Goal: Find specific page/section

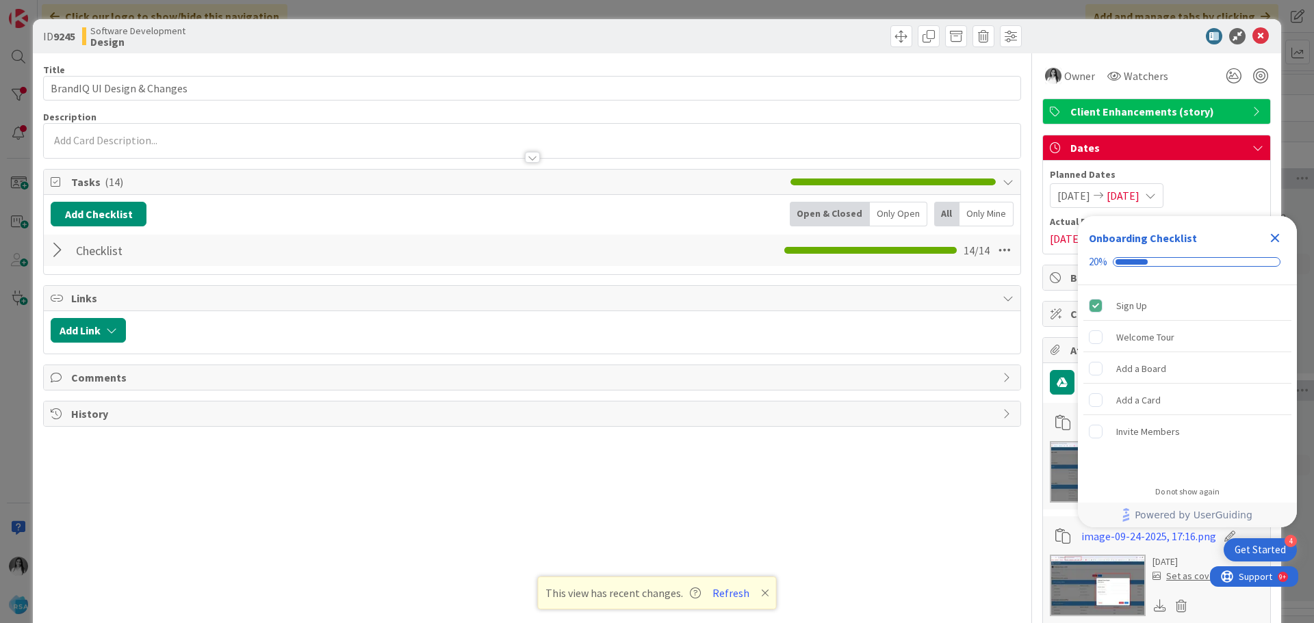
click at [9, 72] on div "ID 9245 Software Development Design Title 28 / 128 BrandIQ UI Design & Changes …" at bounding box center [657, 311] width 1314 height 623
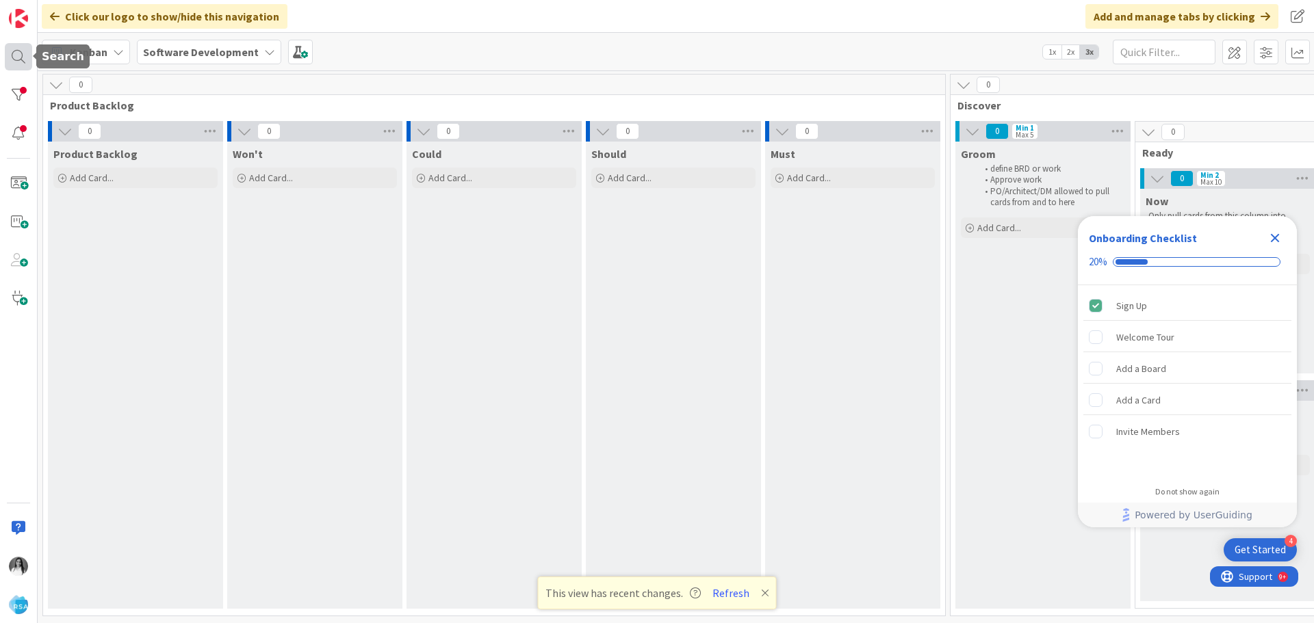
click at [21, 63] on div at bounding box center [18, 56] width 27 height 27
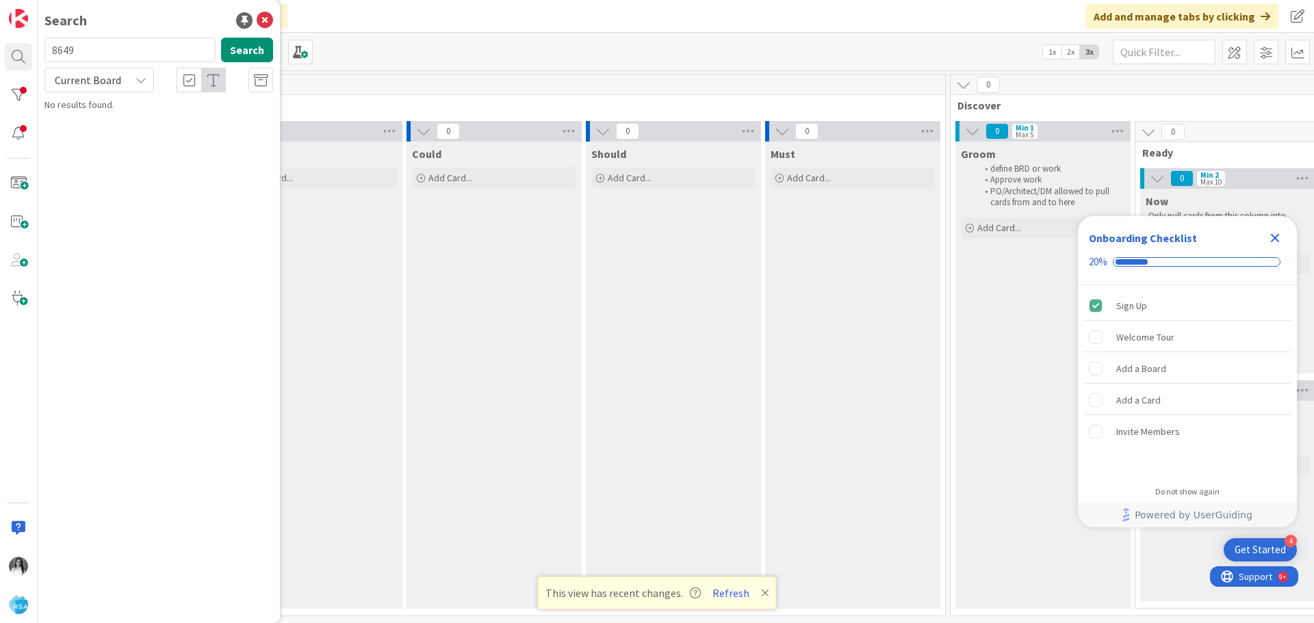
type input "8649"
click at [142, 112] on b "Software Development ›" at bounding box center [110, 107] width 93 height 10
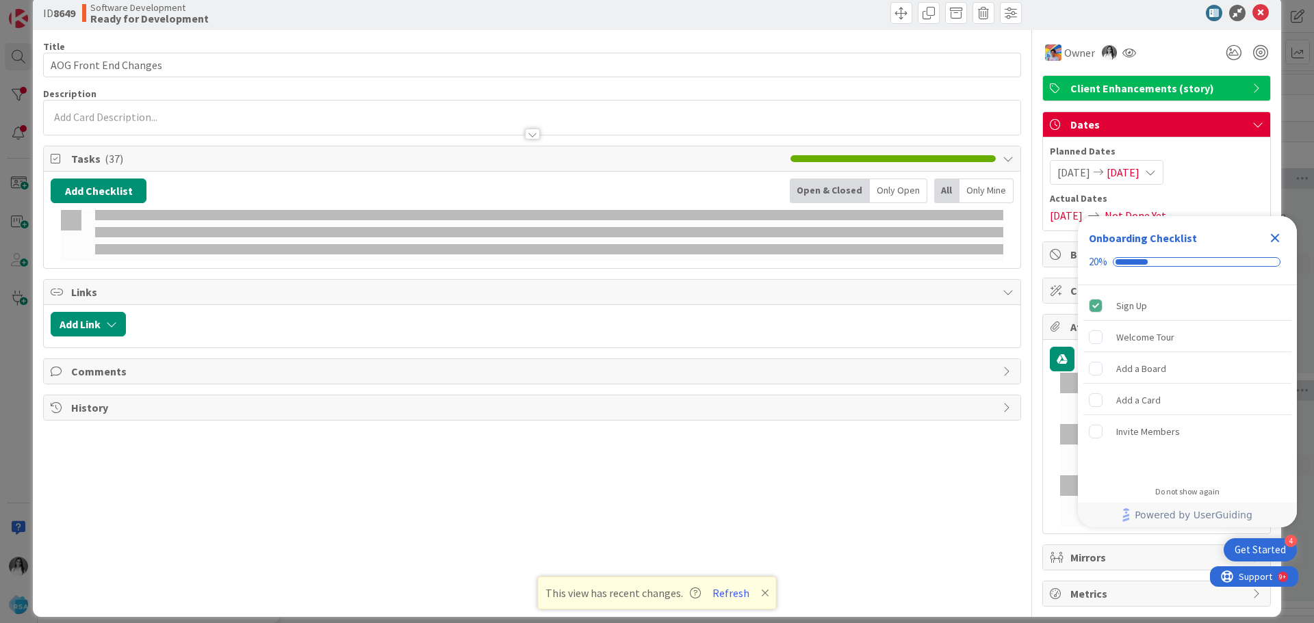
scroll to position [36, 0]
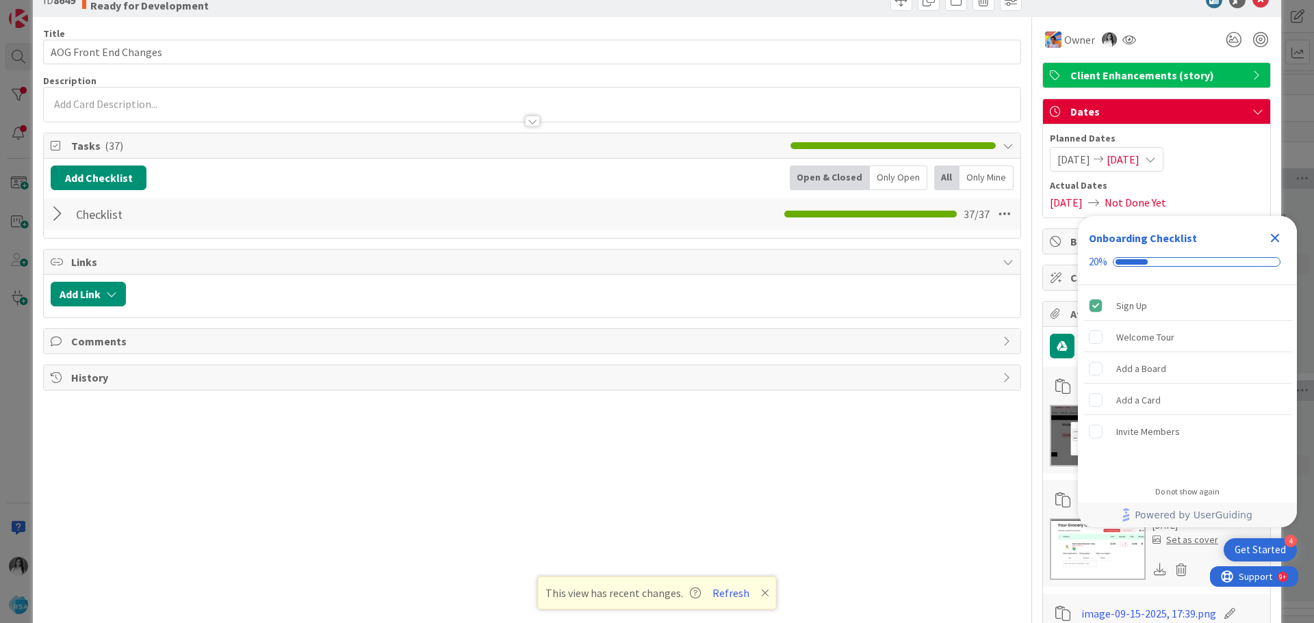
click at [51, 207] on div at bounding box center [60, 214] width 18 height 25
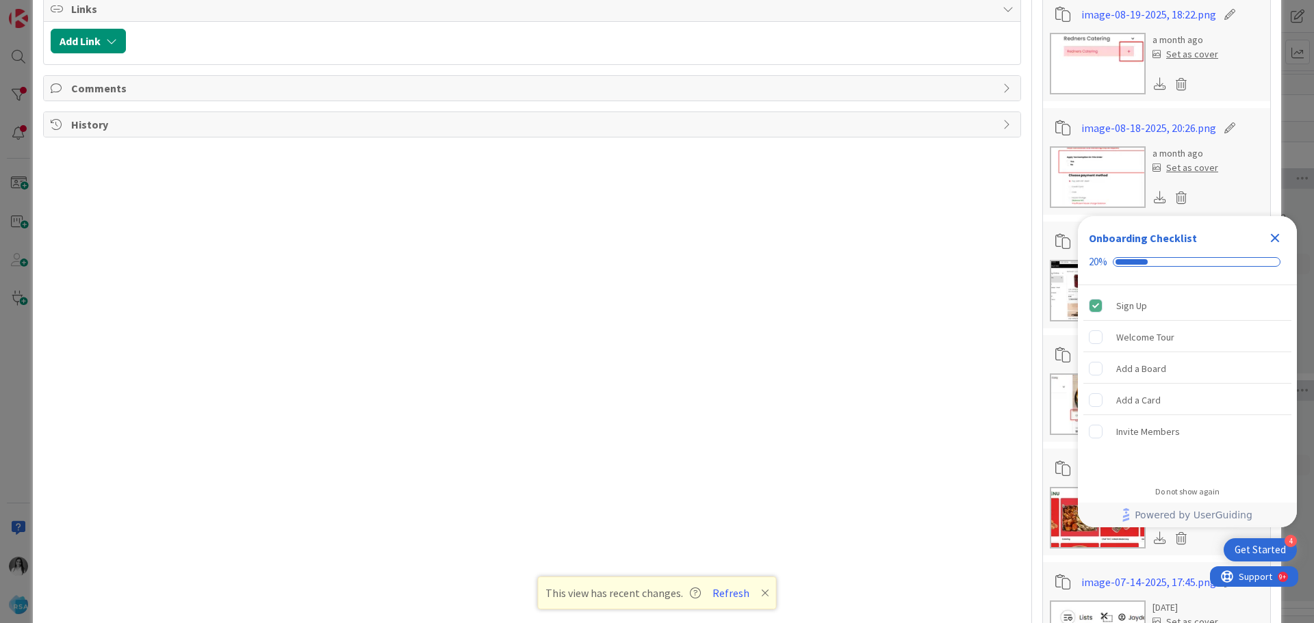
scroll to position [1952, 0]
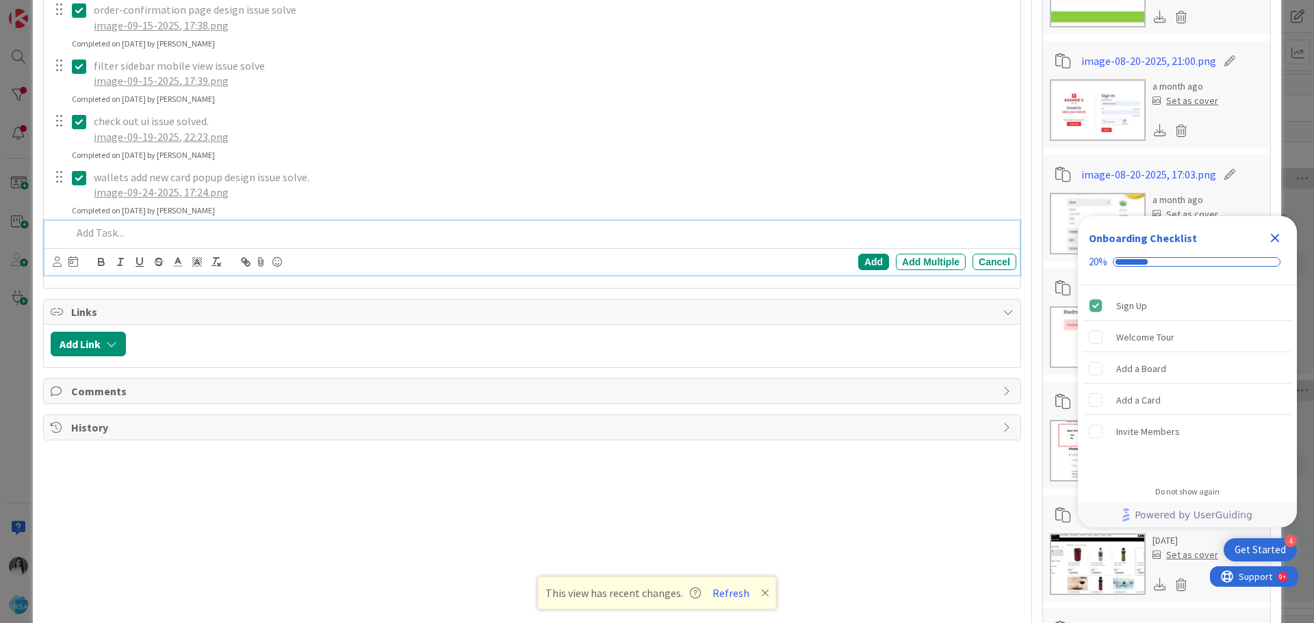
click at [116, 231] on p at bounding box center [541, 233] width 939 height 16
click at [862, 261] on div "Add" at bounding box center [873, 262] width 31 height 16
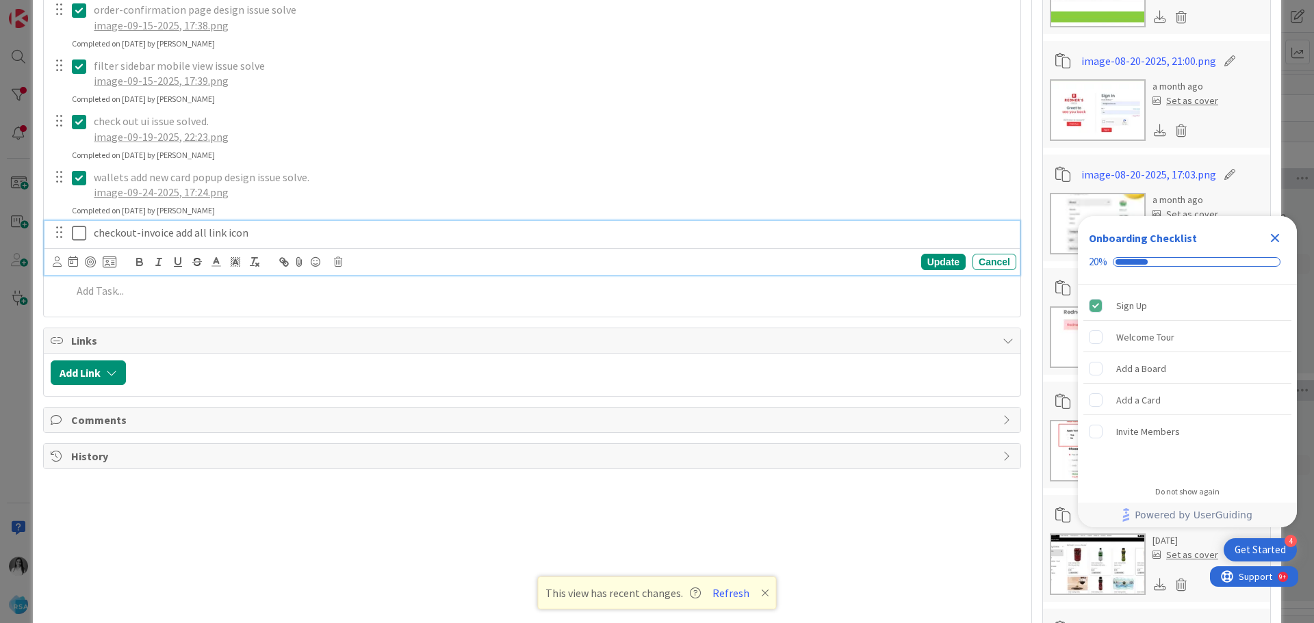
click at [83, 240] on icon at bounding box center [79, 233] width 14 height 16
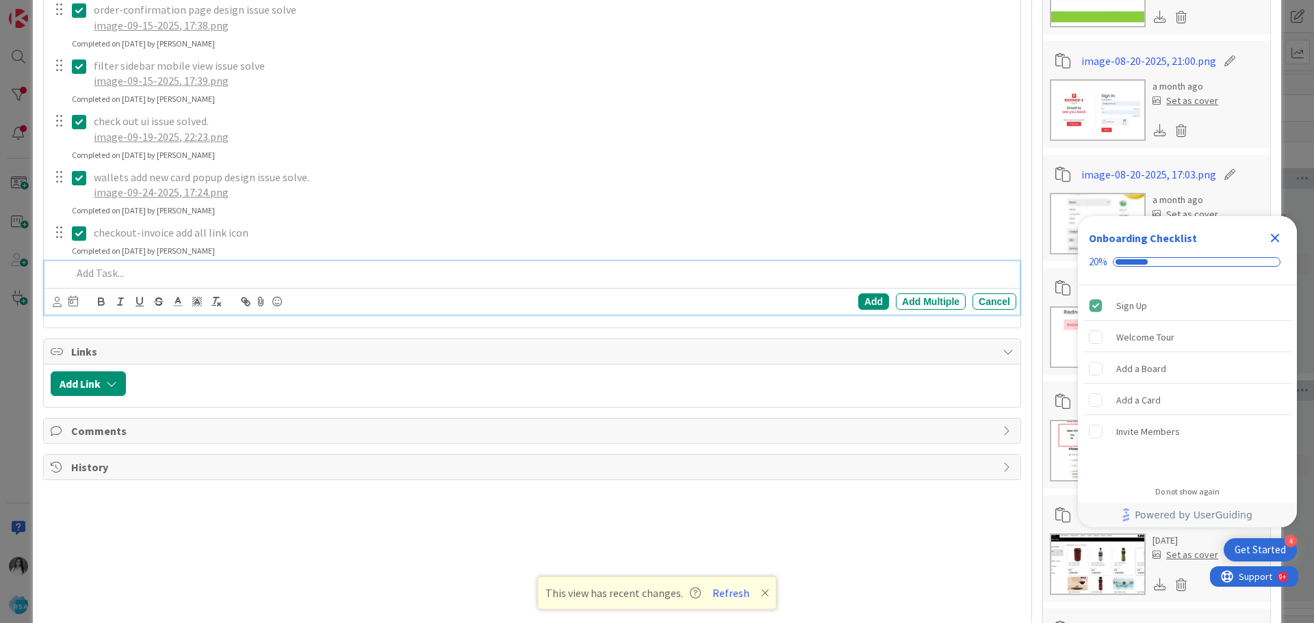
click at [120, 272] on p at bounding box center [541, 274] width 939 height 16
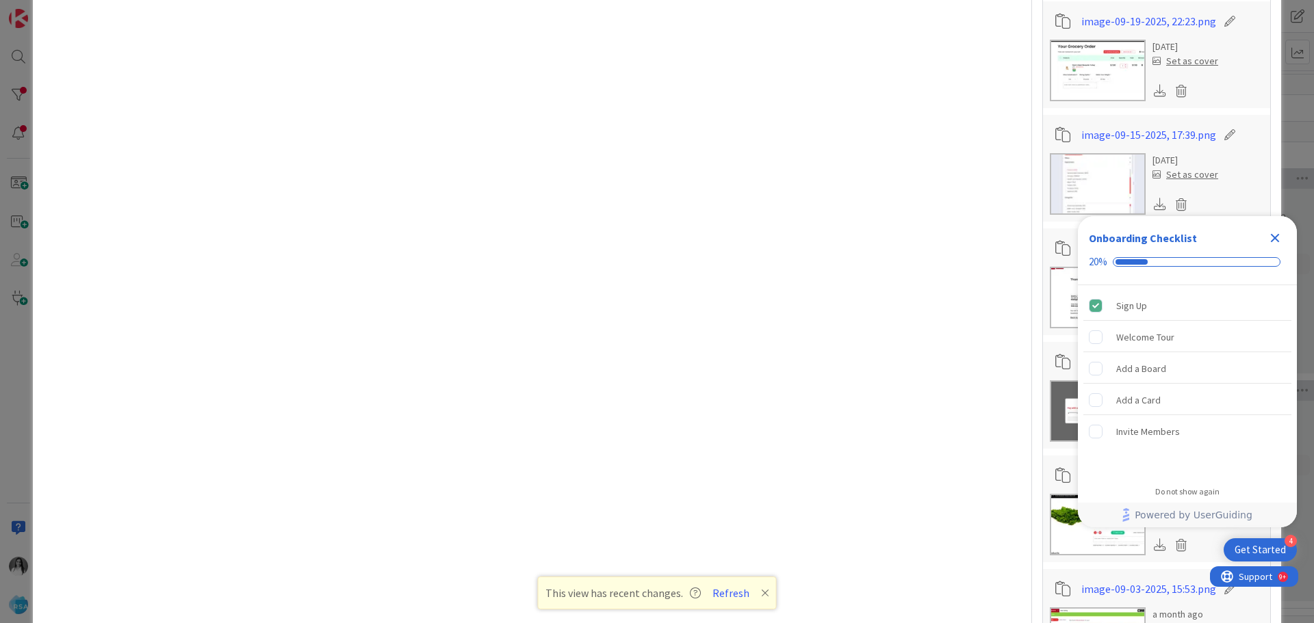
scroll to position [105, 0]
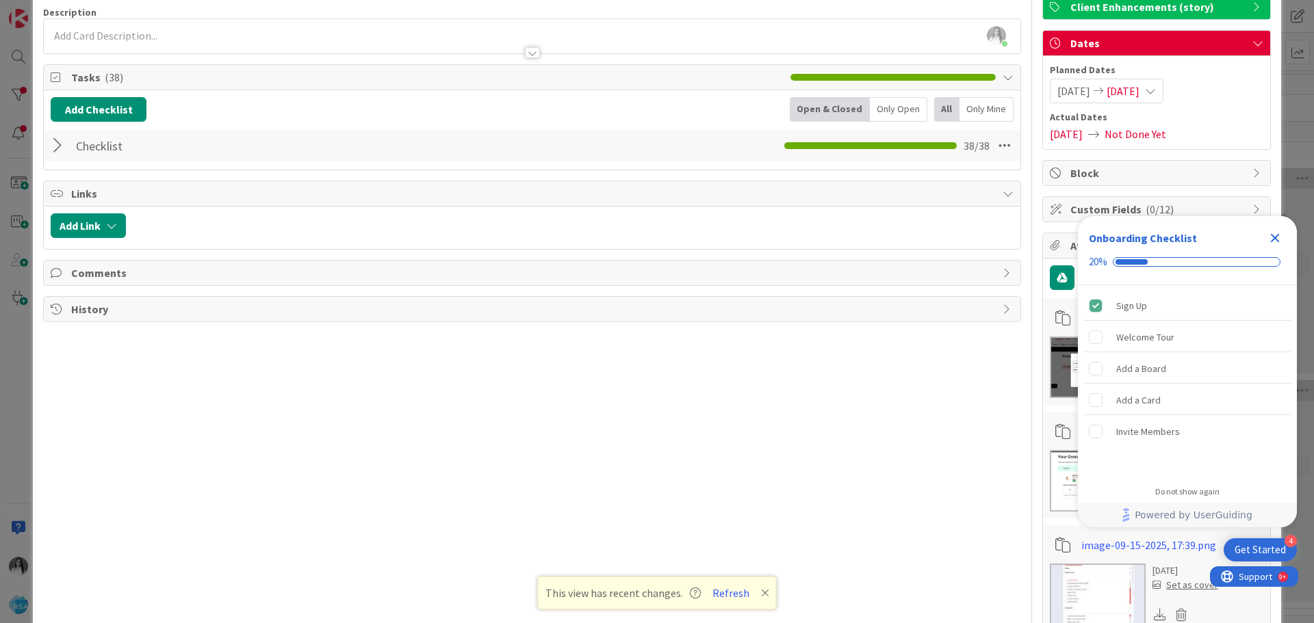
click at [53, 141] on div at bounding box center [60, 145] width 18 height 25
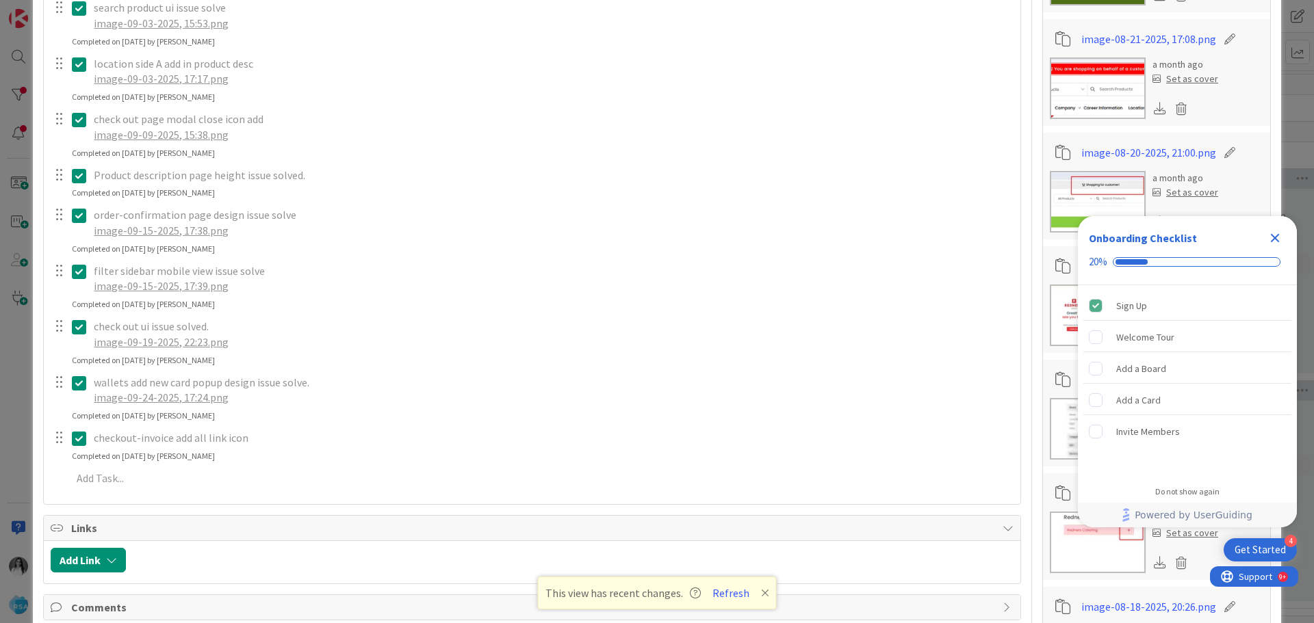
scroll to position [2021, 0]
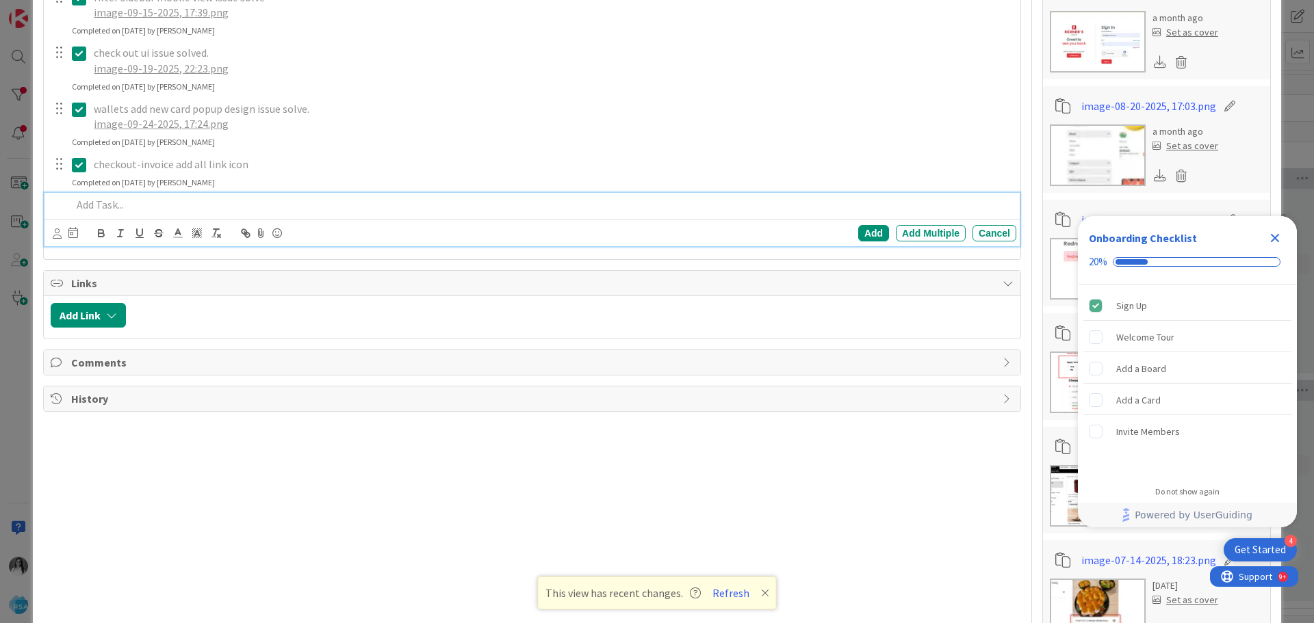
click at [116, 209] on p at bounding box center [541, 205] width 939 height 16
click at [862, 239] on div "Add" at bounding box center [873, 233] width 31 height 16
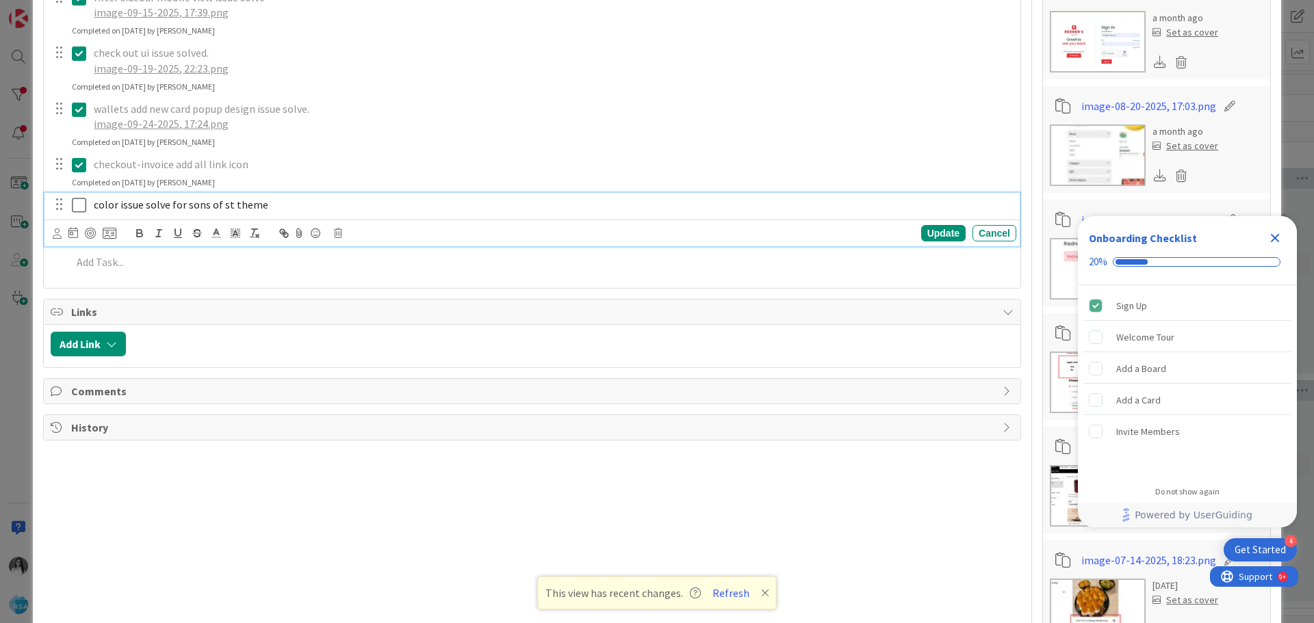
click at [78, 205] on icon at bounding box center [79, 205] width 14 height 16
